Goal: Obtain resource: Download file/media

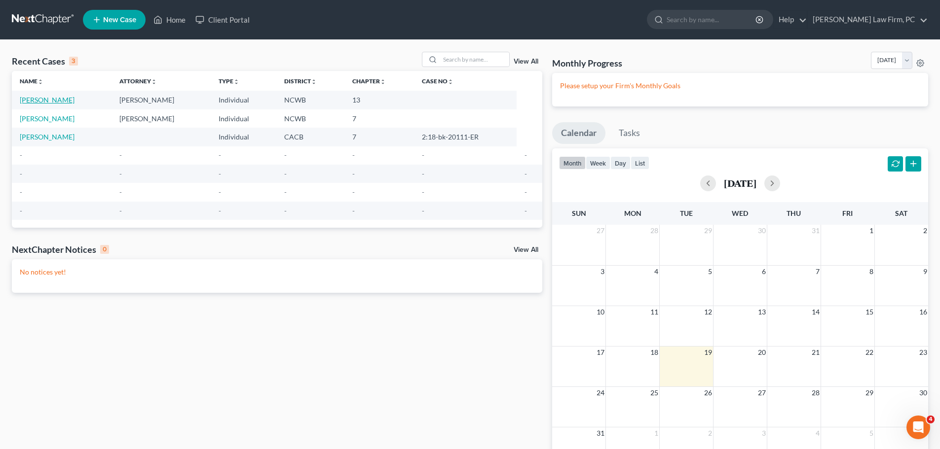
click at [60, 96] on link "[PERSON_NAME]" at bounding box center [47, 100] width 55 height 8
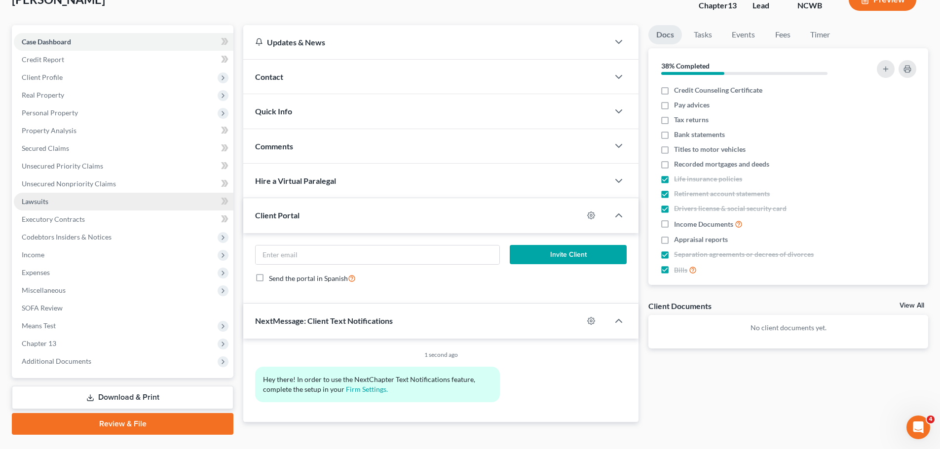
scroll to position [86, 0]
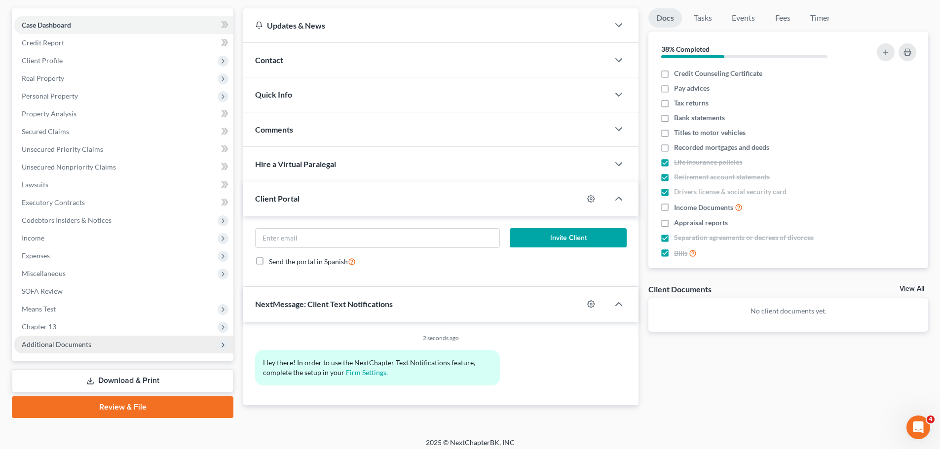
click at [223, 348] on icon at bounding box center [223, 345] width 8 height 8
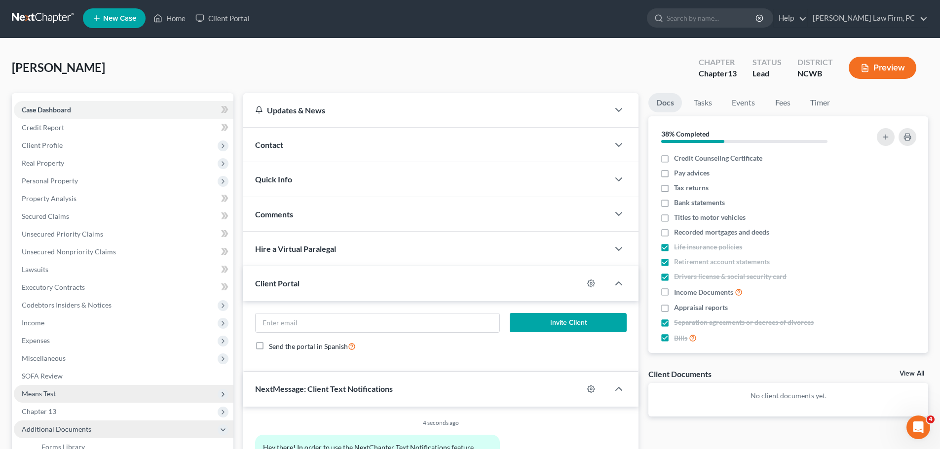
scroll to position [0, 0]
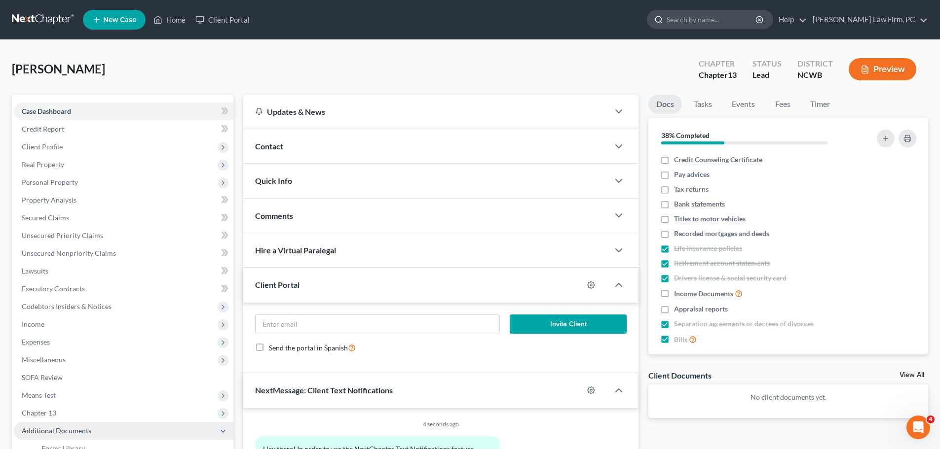
click at [724, 21] on input "search" at bounding box center [711, 19] width 90 height 18
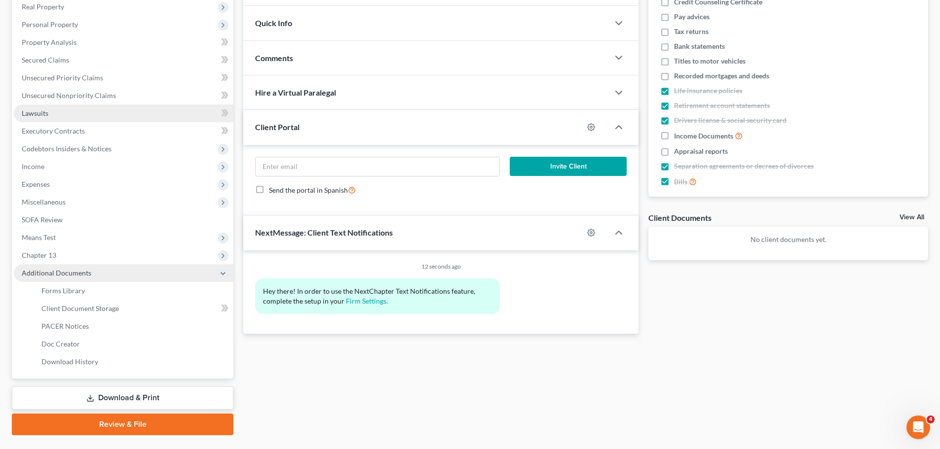
scroll to position [160, 0]
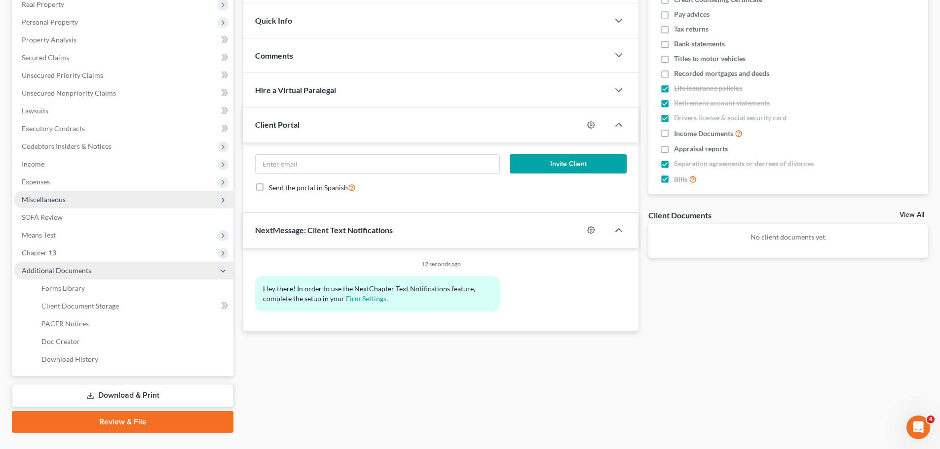
click at [223, 200] on icon at bounding box center [223, 200] width 8 height 8
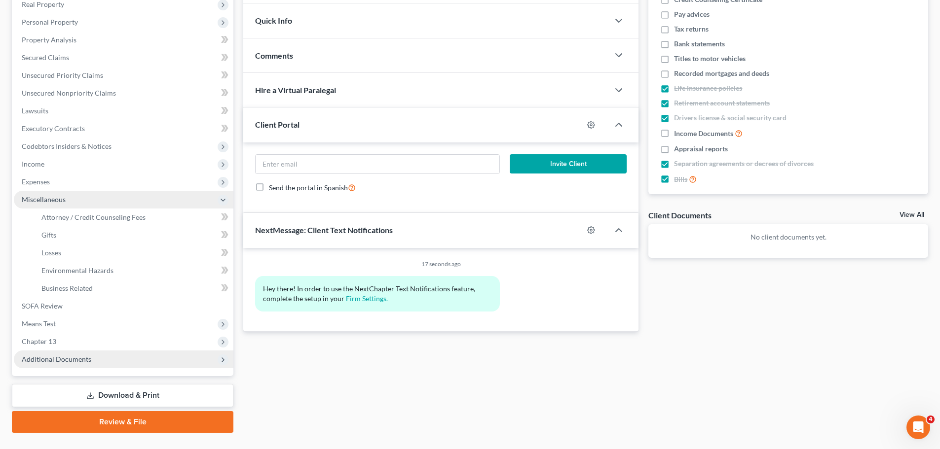
click at [223, 200] on icon at bounding box center [223, 200] width 8 height 8
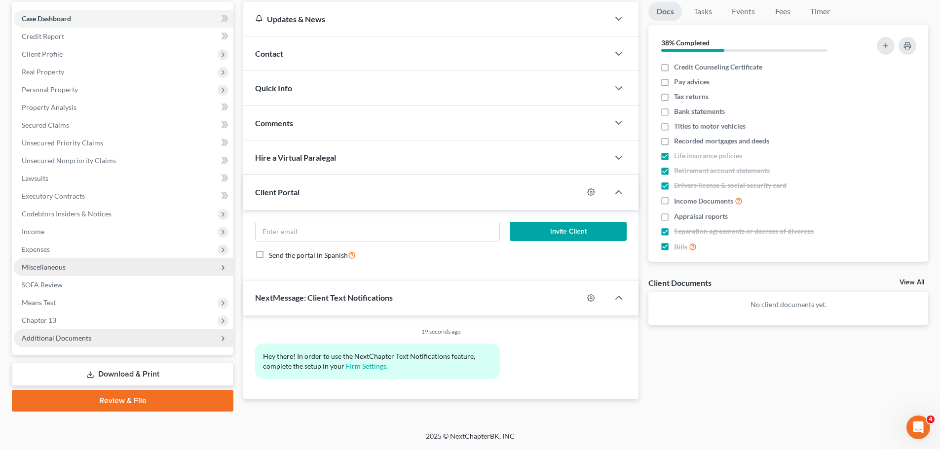
scroll to position [93, 0]
click at [221, 342] on icon at bounding box center [223, 339] width 8 height 8
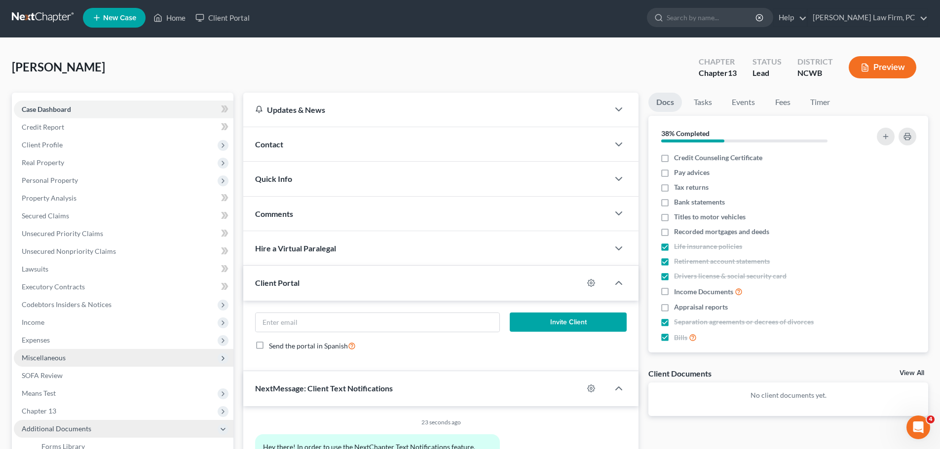
scroll to position [0, 0]
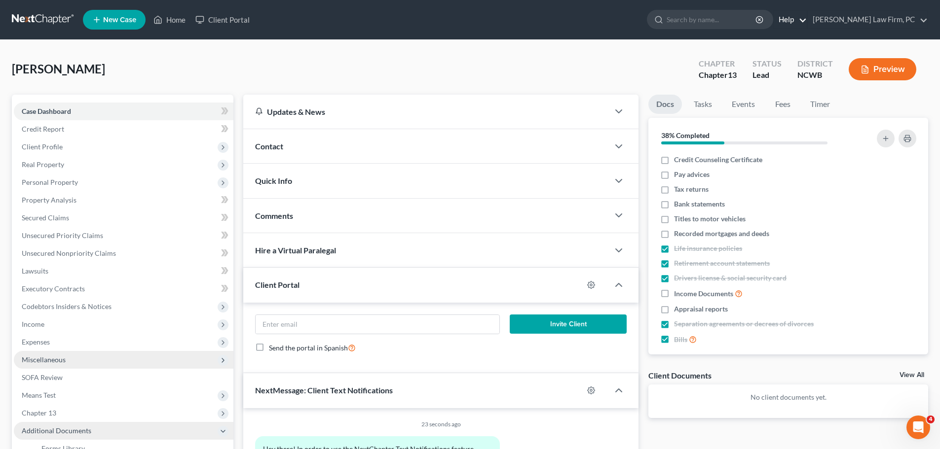
click at [806, 20] on link "Help" at bounding box center [789, 20] width 33 height 18
click at [806, 43] on link "Help Center" at bounding box center [767, 41] width 78 height 17
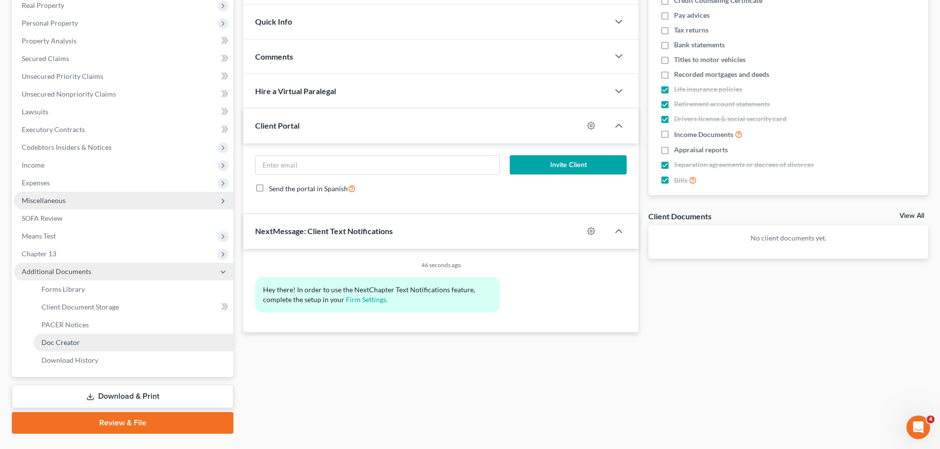
scroll to position [181, 0]
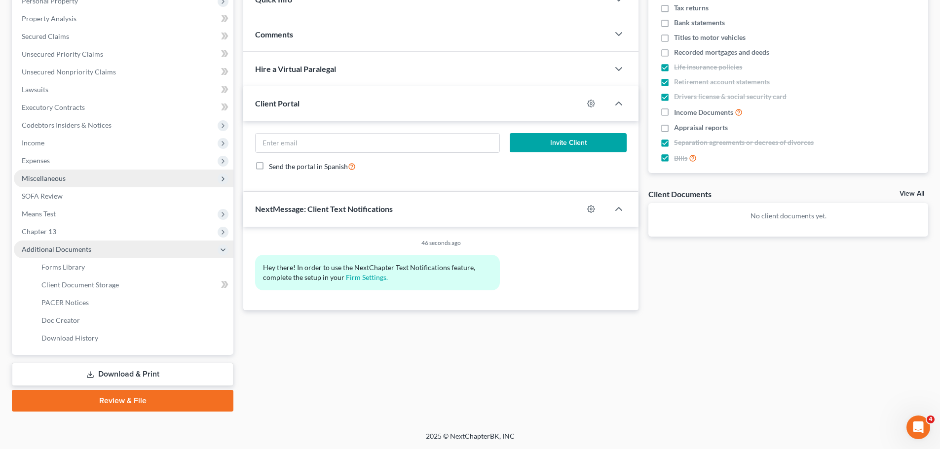
click at [155, 371] on link "Download & Print" at bounding box center [122, 374] width 221 height 23
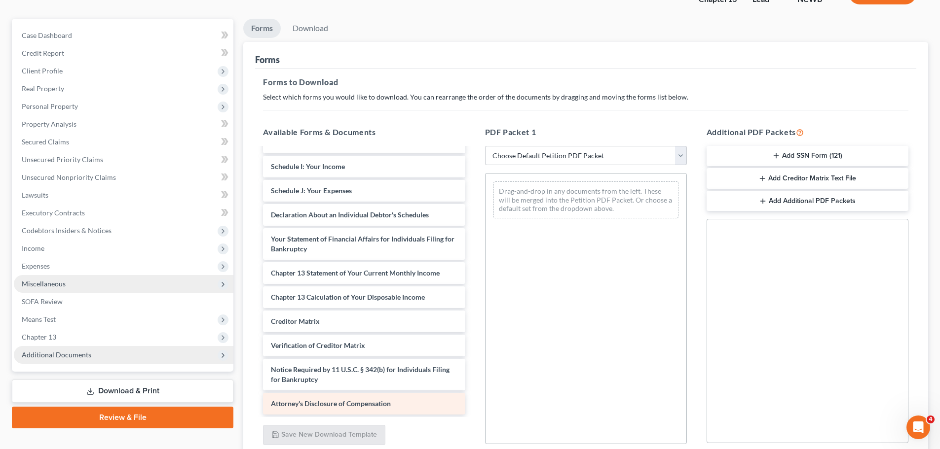
scroll to position [86, 0]
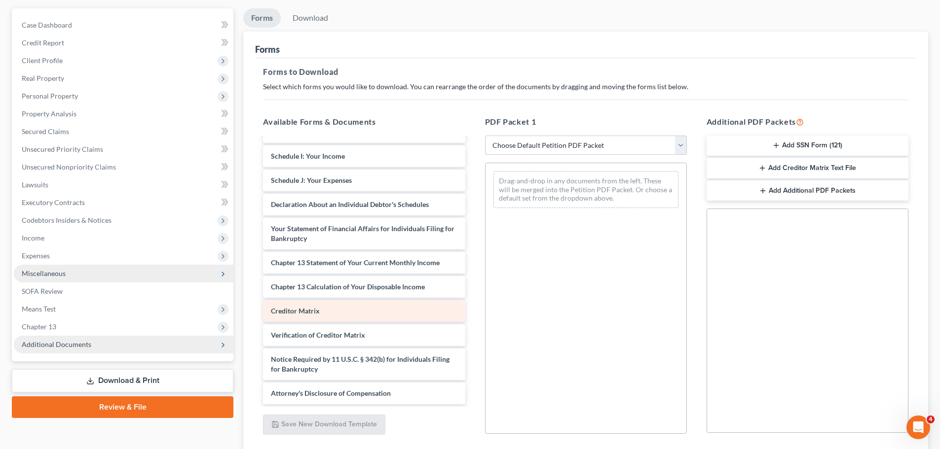
click at [302, 310] on span "Creditor Matrix" at bounding box center [295, 311] width 49 height 8
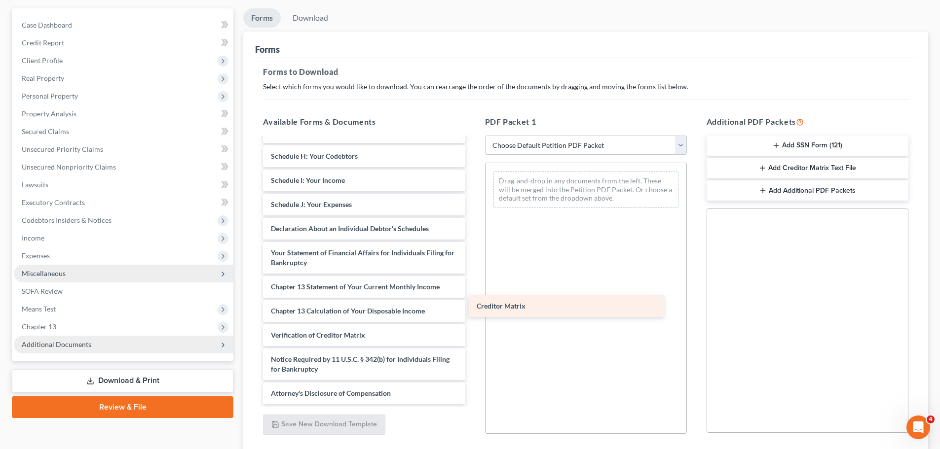
scroll to position [172, 0]
drag, startPoint x: 302, startPoint y: 310, endPoint x: 558, endPoint y: 265, distance: 259.9
click at [472, 265] on div "Creditor Matrix Voluntary Petition for Individuals Filing for Bankruptcy Summar…" at bounding box center [363, 185] width 217 height 438
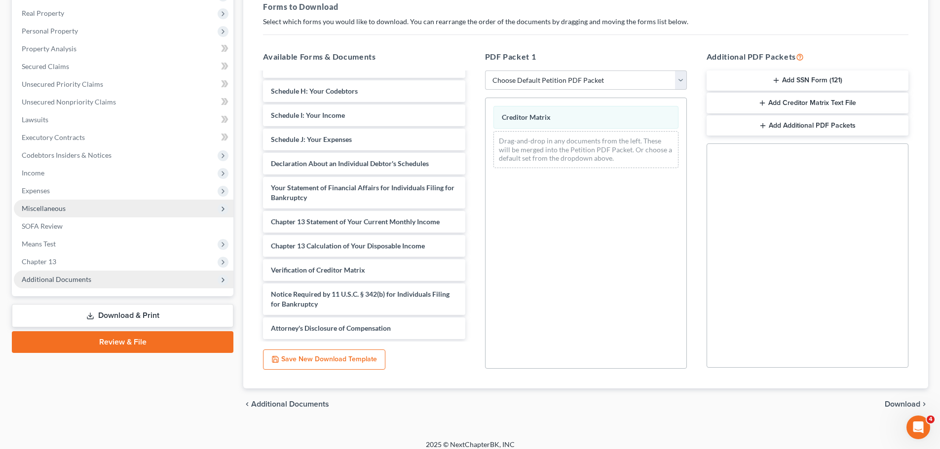
scroll to position [160, 0]
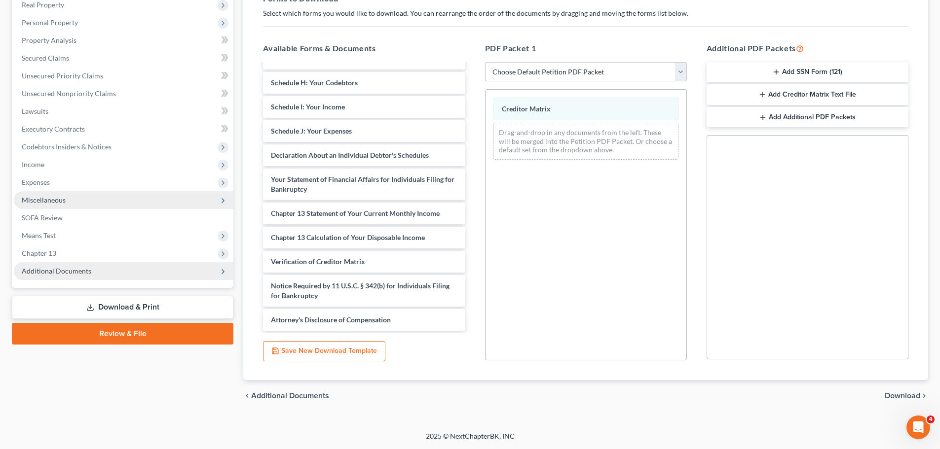
click at [903, 394] on span "Download" at bounding box center [902, 396] width 36 height 8
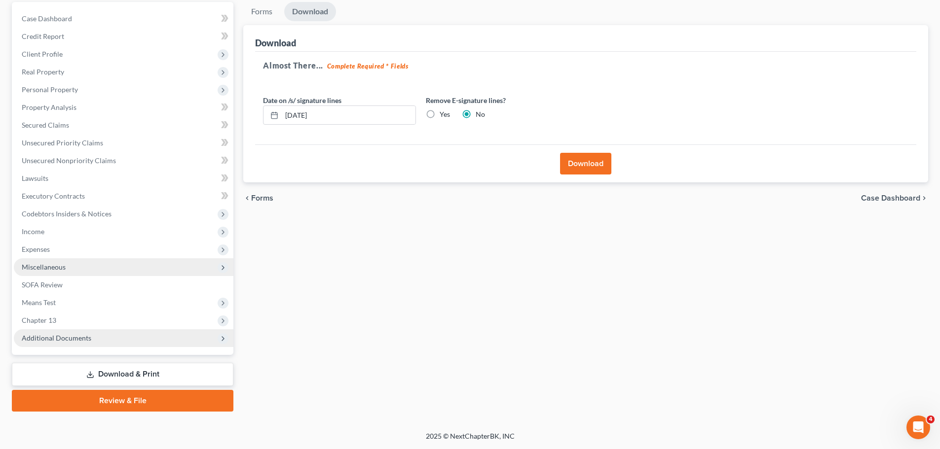
scroll to position [93, 0]
click at [588, 162] on button "Download" at bounding box center [585, 164] width 51 height 22
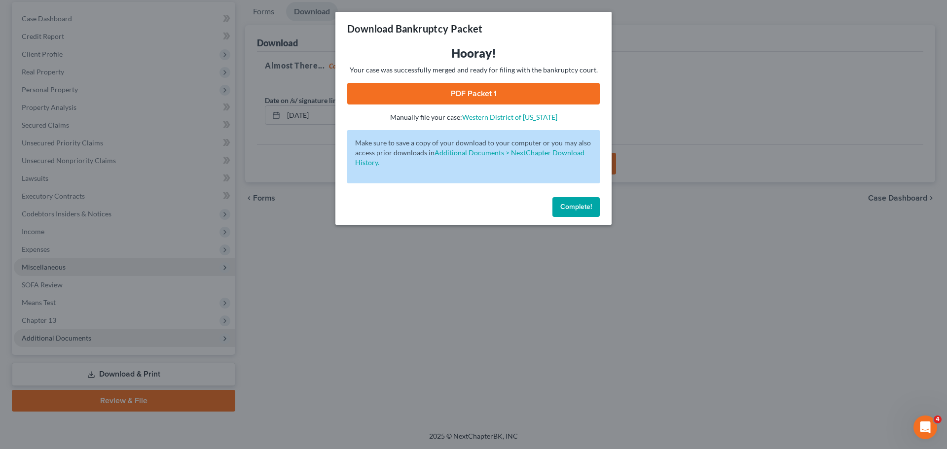
click at [494, 92] on link "PDF Packet 1" at bounding box center [473, 94] width 253 height 22
click at [567, 210] on span "Complete!" at bounding box center [576, 207] width 32 height 8
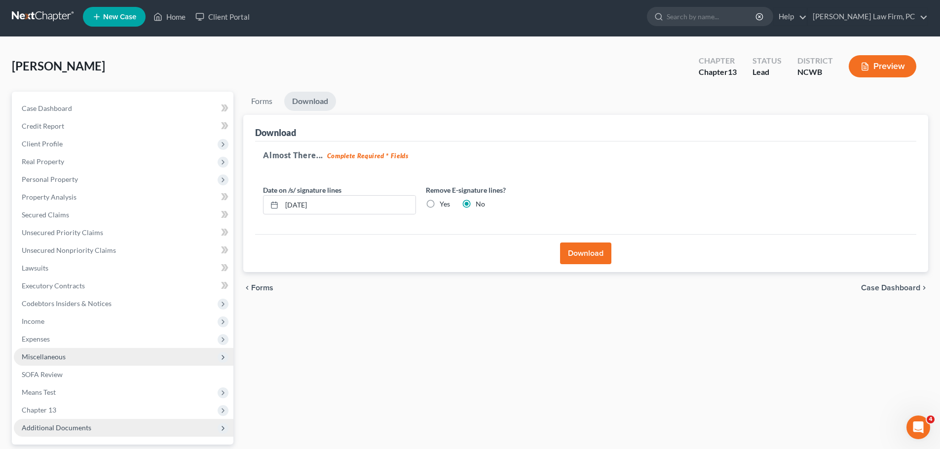
scroll to position [0, 0]
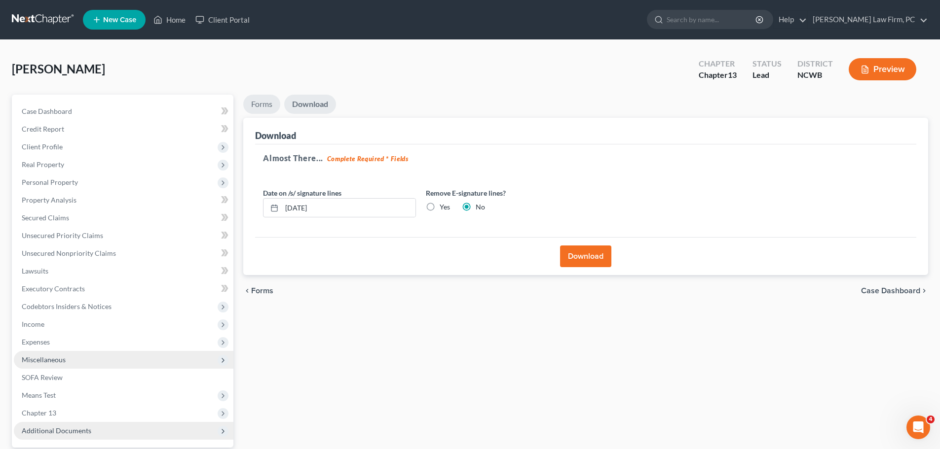
click at [263, 105] on link "Forms" at bounding box center [261, 104] width 37 height 19
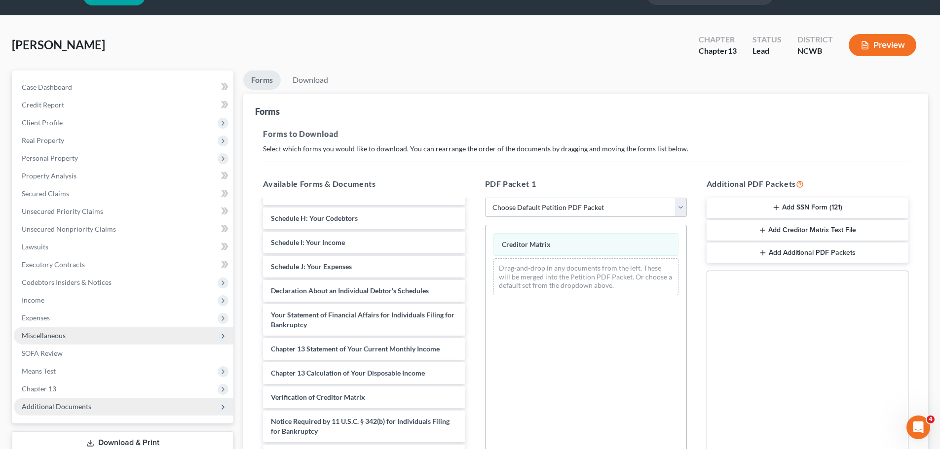
scroll to position [25, 0]
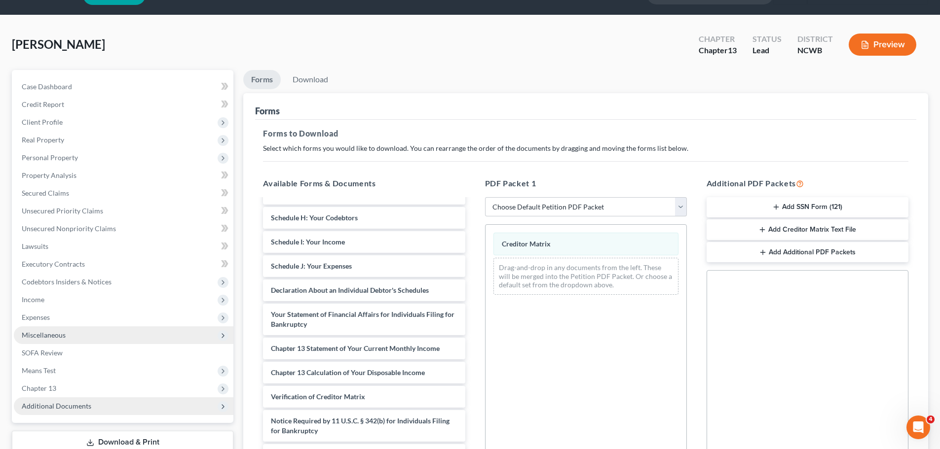
click at [822, 227] on button "Add Creditor Matrix Text File" at bounding box center [807, 229] width 202 height 21
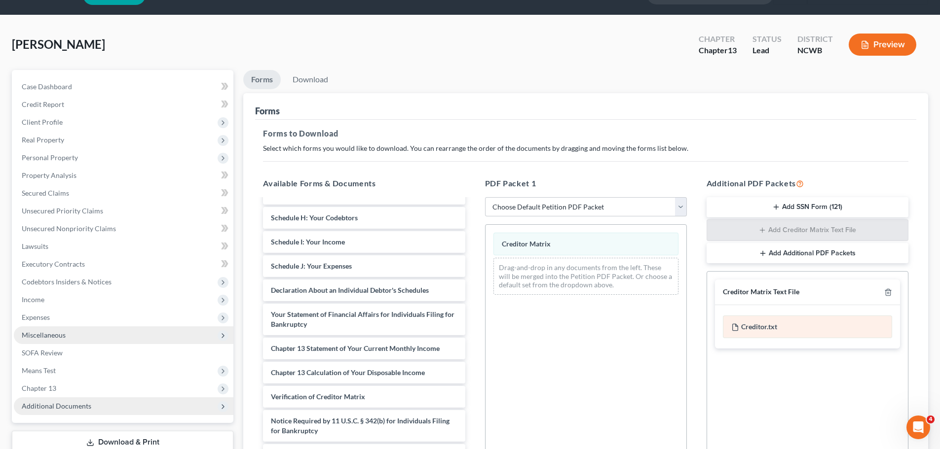
click at [796, 329] on div "Creditor.txt" at bounding box center [807, 327] width 169 height 23
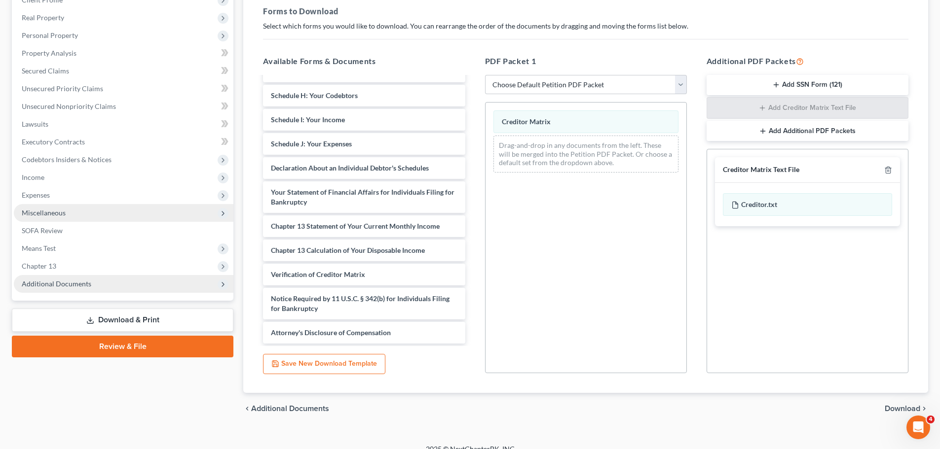
scroll to position [160, 0]
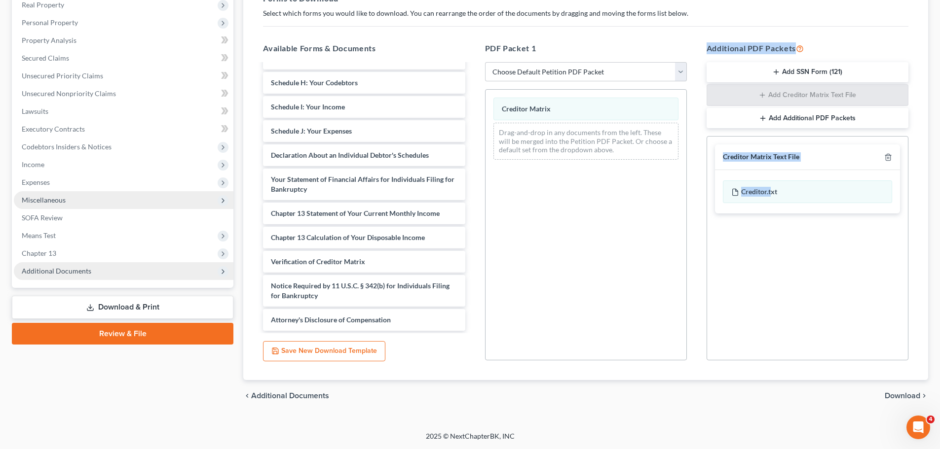
drag, startPoint x: 772, startPoint y: 191, endPoint x: 630, endPoint y: 198, distance: 142.7
click at [630, 198] on div "Available Forms & Documents Voluntary Petition for Individuals Filing for Bankr…" at bounding box center [585, 202] width 665 height 334
click at [701, 229] on div "Additional PDF Packets Add SSN Form (121) Add Creditor Matrix Text File Add Add…" at bounding box center [806, 202] width 221 height 334
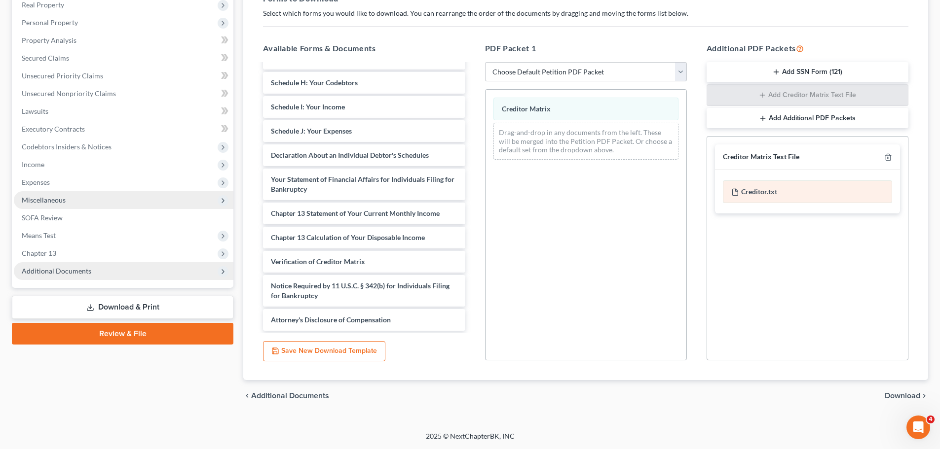
click at [800, 190] on div "Creditor.txt" at bounding box center [807, 192] width 169 height 23
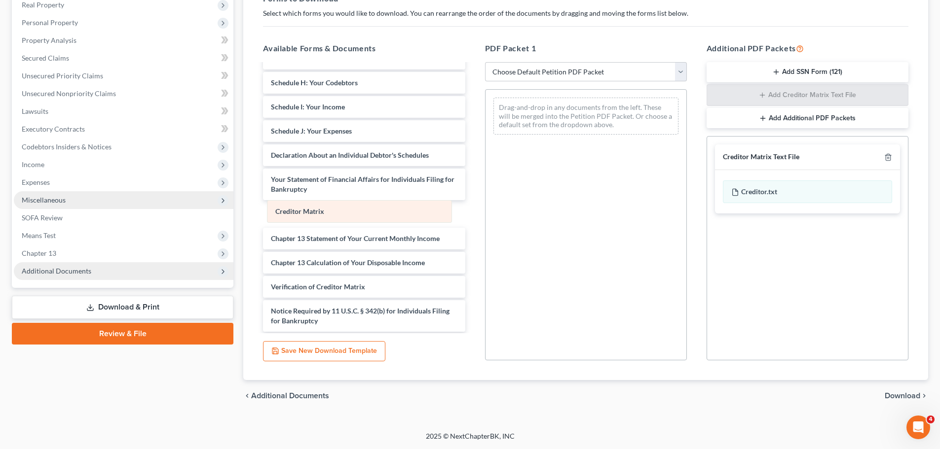
drag, startPoint x: 584, startPoint y: 107, endPoint x: 358, endPoint y: 209, distance: 248.5
click at [485, 143] on div "Creditor Matrix Creditor Matrix Drag-and-drop in any documents from the left. T…" at bounding box center [585, 116] width 201 height 53
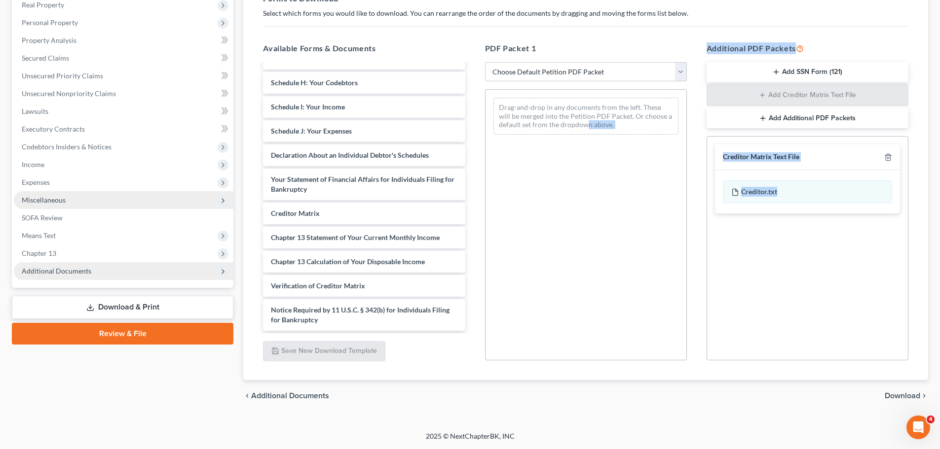
drag, startPoint x: 779, startPoint y: 187, endPoint x: 587, endPoint y: 171, distance: 193.0
click at [587, 171] on div "Available Forms & Documents Voluntary Petition for Individuals Filing for Bankr…" at bounding box center [585, 202] width 665 height 334
click at [604, 194] on div "Drag-and-drop in any documents from the left. These will be merged into the Pet…" at bounding box center [586, 224] width 202 height 271
click at [770, 259] on div "Social Security Number Statement of Social Security Number Creditor Matrix Text…" at bounding box center [807, 248] width 202 height 224
click at [827, 240] on div "Social Security Number Statement of Social Security Number Creditor Matrix Text…" at bounding box center [807, 248] width 202 height 224
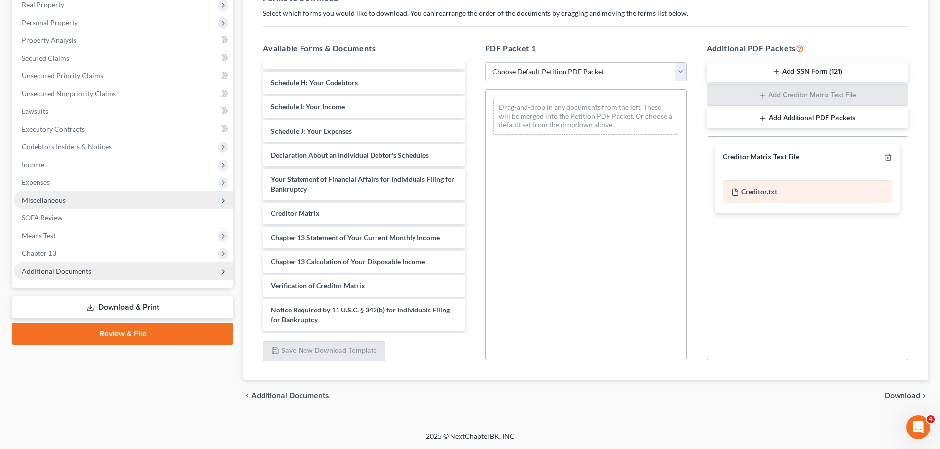
click at [802, 191] on div "Creditor.txt" at bounding box center [807, 192] width 169 height 23
click at [766, 191] on div "Creditor.txt" at bounding box center [807, 192] width 169 height 23
click at [739, 194] on div "Creditor.txt" at bounding box center [807, 192] width 169 height 23
click at [906, 394] on span "Download" at bounding box center [902, 396] width 36 height 8
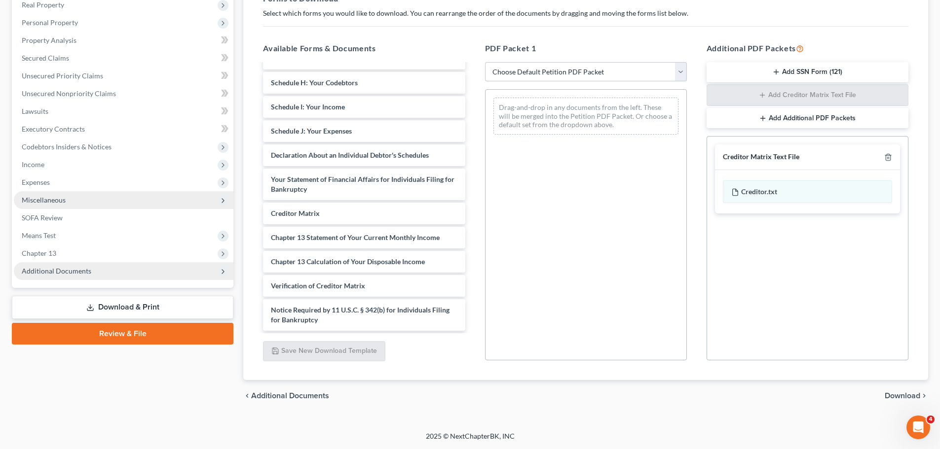
scroll to position [93, 0]
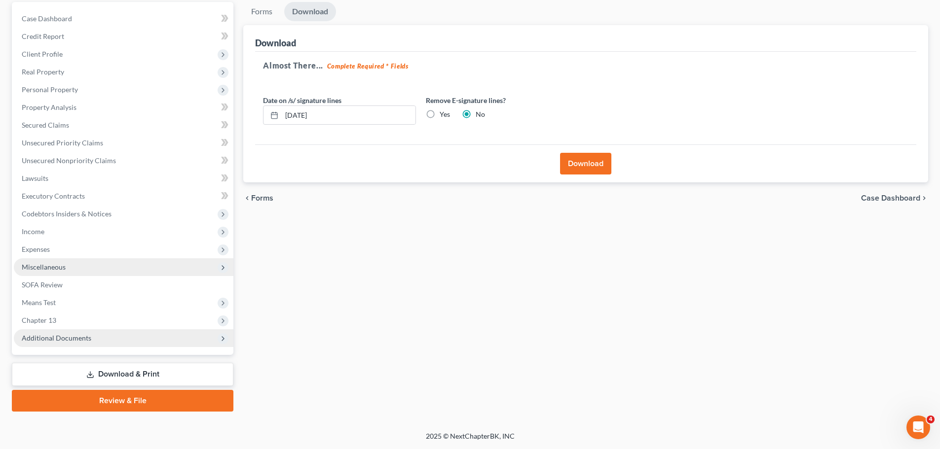
click at [590, 166] on button "Download" at bounding box center [585, 164] width 51 height 22
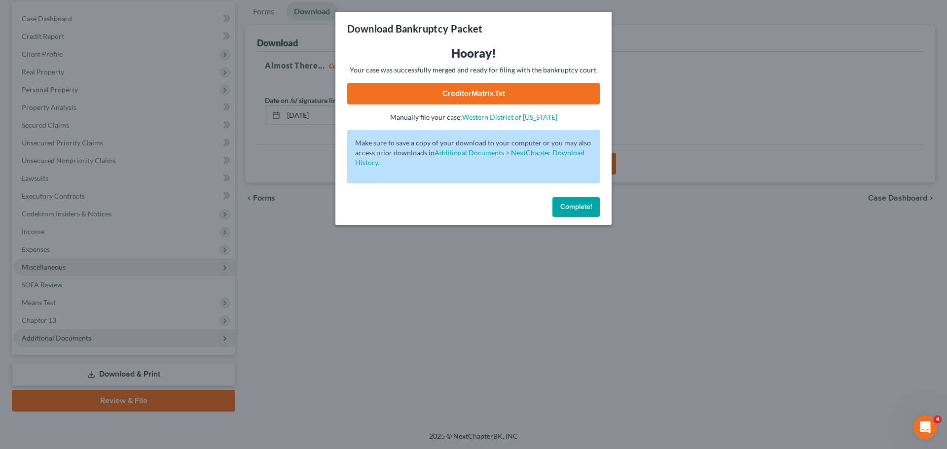
click at [486, 93] on link "CreditorMatrix.txt" at bounding box center [473, 94] width 253 height 22
drag, startPoint x: 574, startPoint y: 204, endPoint x: 573, endPoint y: 199, distance: 5.1
click at [574, 204] on span "Complete!" at bounding box center [576, 207] width 32 height 8
